Goal: Check status: Check status

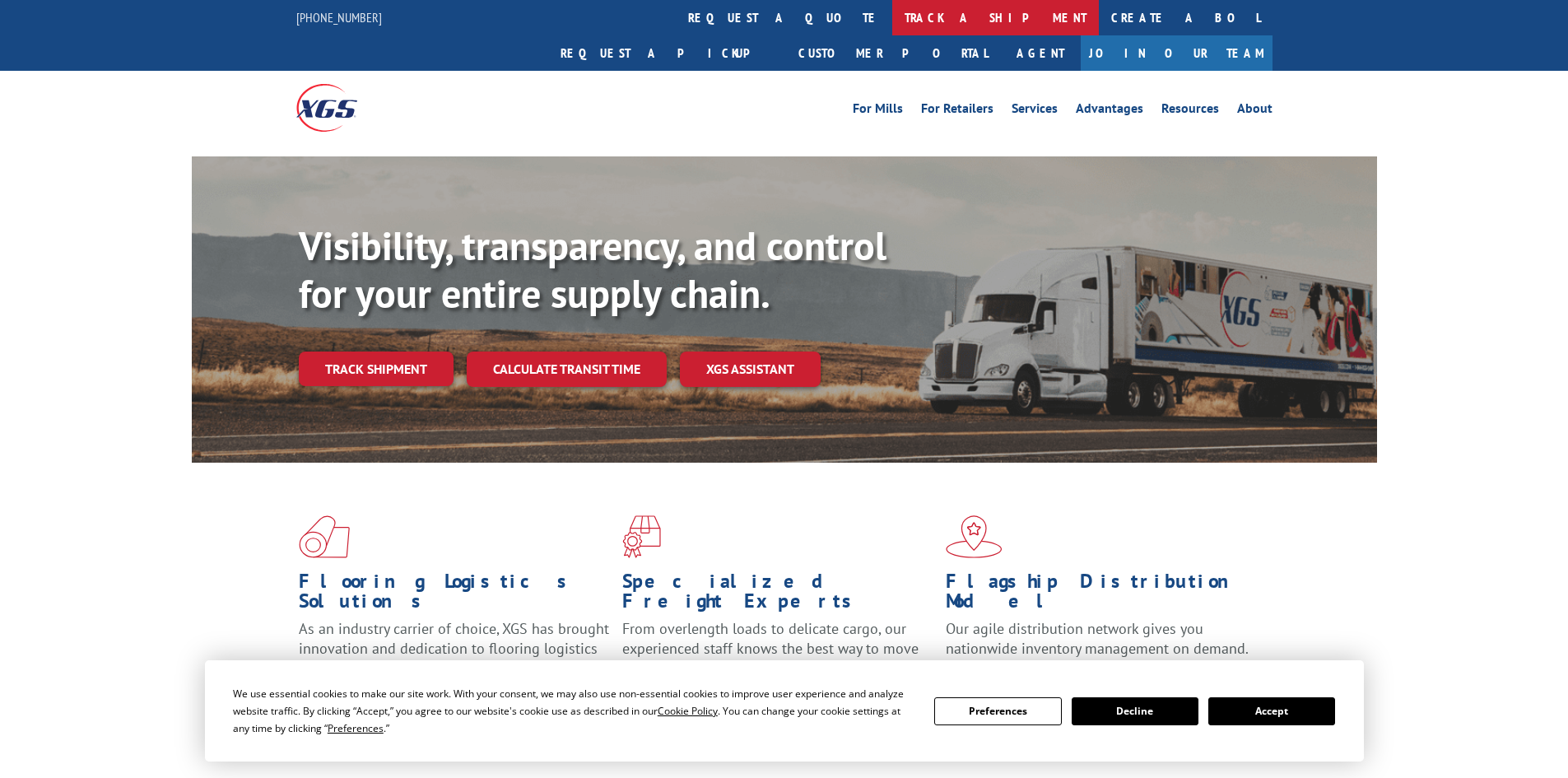
click at [892, 16] on link "track a shipment" at bounding box center [995, 17] width 207 height 36
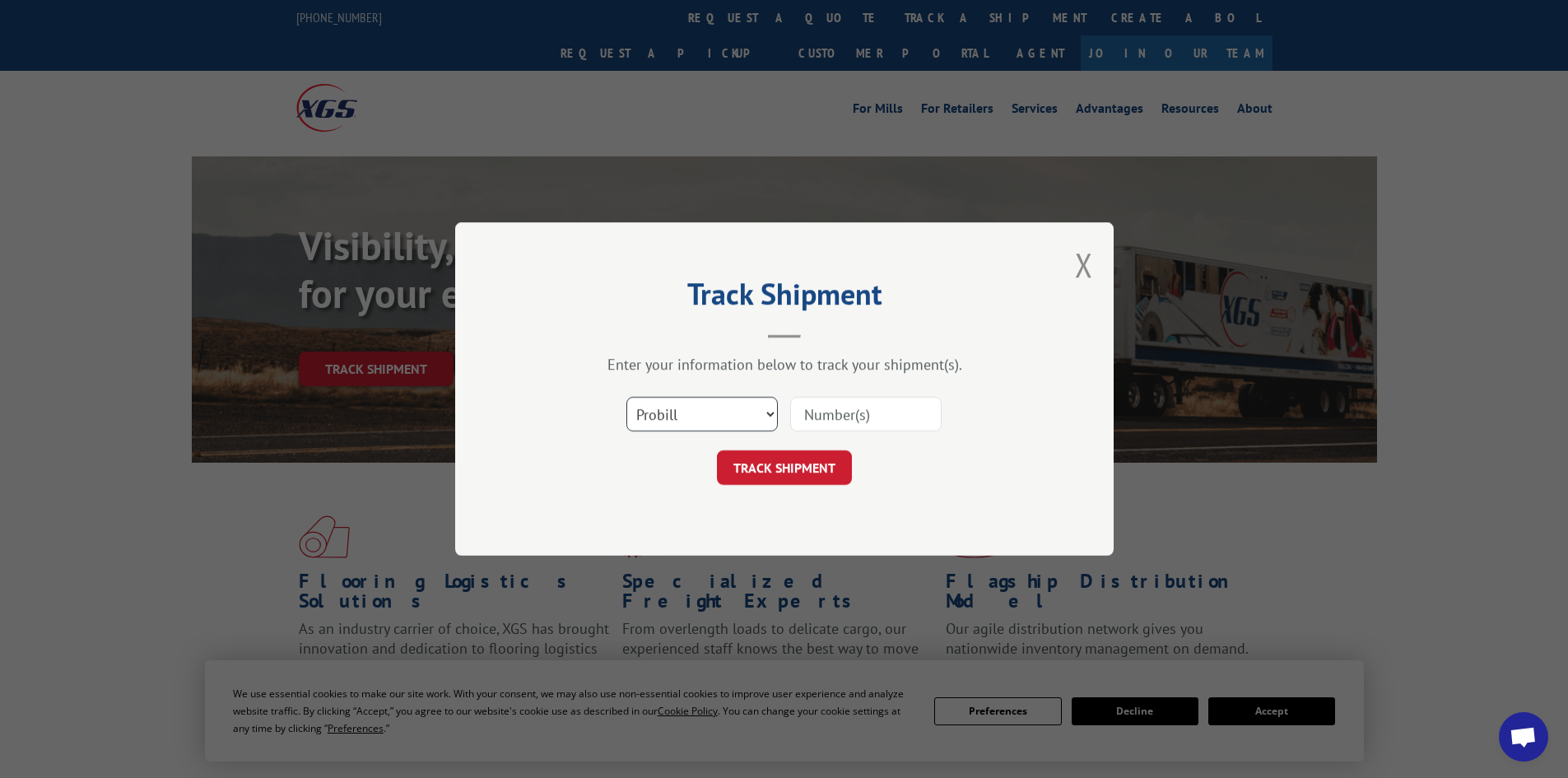
drag, startPoint x: 688, startPoint y: 418, endPoint x: 687, endPoint y: 427, distance: 9.1
click at [688, 418] on select "Select category... Probill BOL PO" at bounding box center [701, 414] width 151 height 35
select select "bol"
click at [626, 396] on select "Select category... Probill BOL PO" at bounding box center [701, 414] width 151 height 35
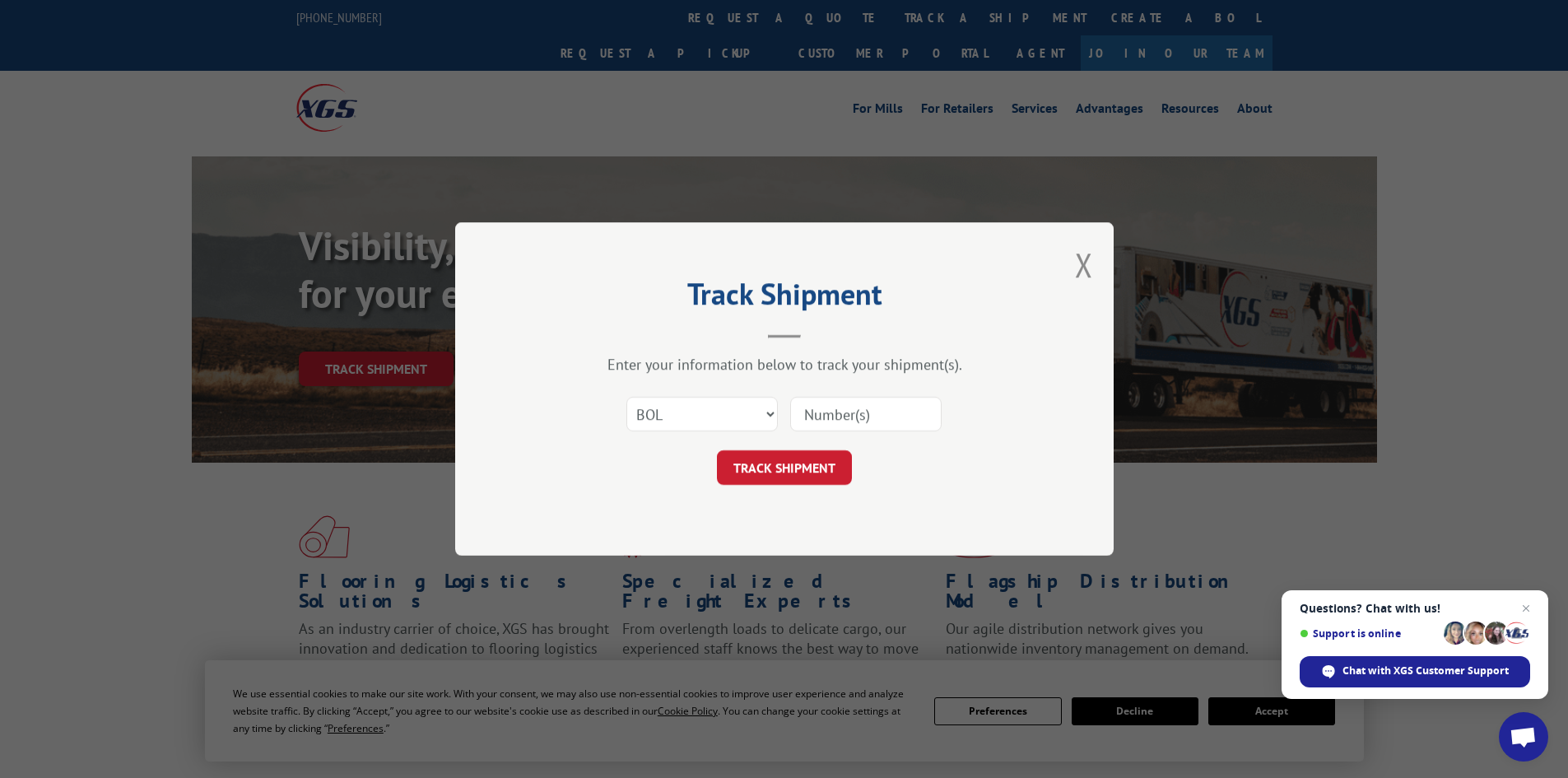
click at [810, 411] on input at bounding box center [866, 414] width 151 height 35
paste input "7075097"
type input "7075097"
click at [827, 453] on button "TRACK SHIPMENT" at bounding box center [784, 467] width 135 height 35
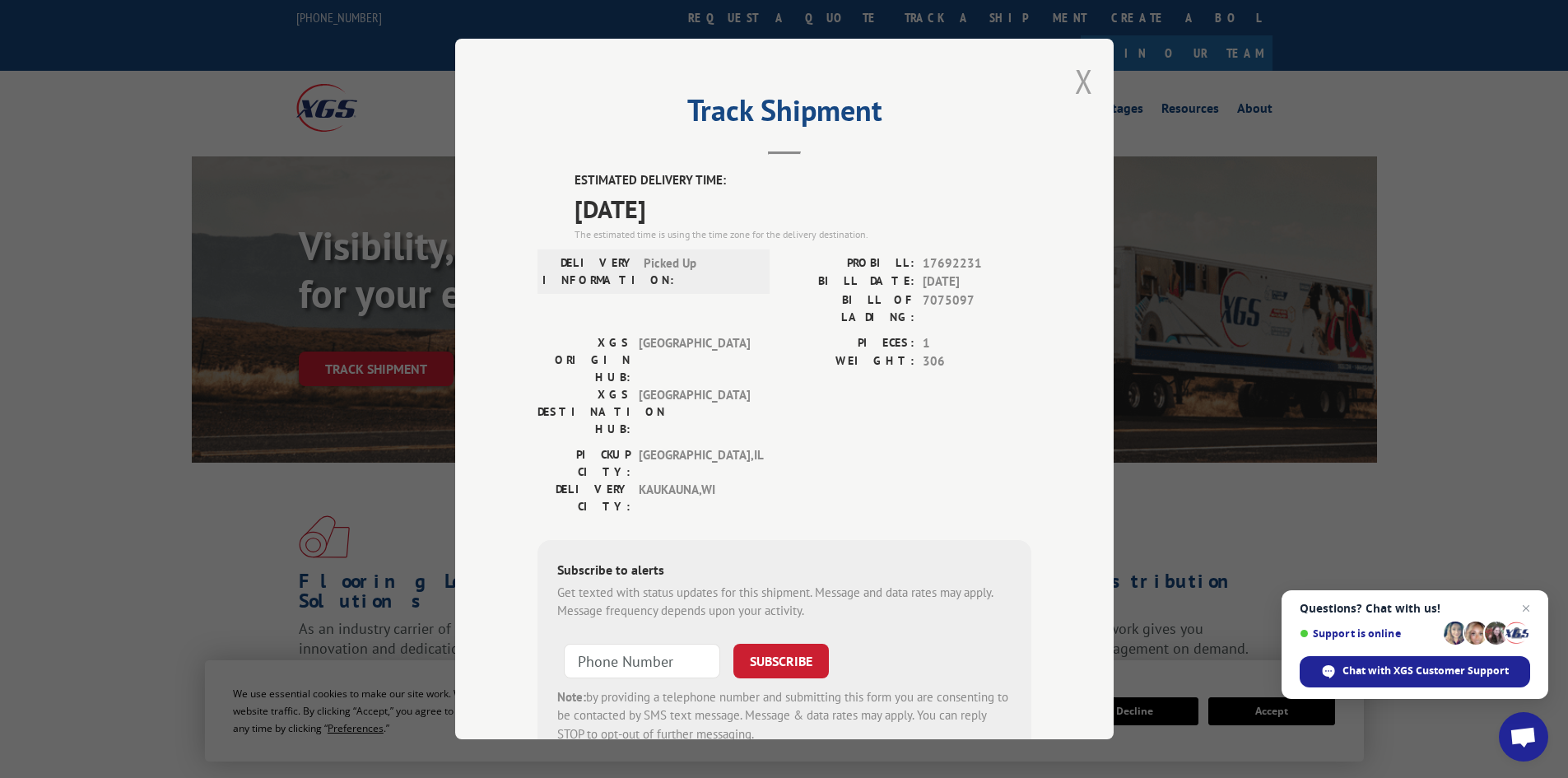
click at [1080, 83] on button "Close modal" at bounding box center [1084, 81] width 18 height 44
